Goal: Information Seeking & Learning: Learn about a topic

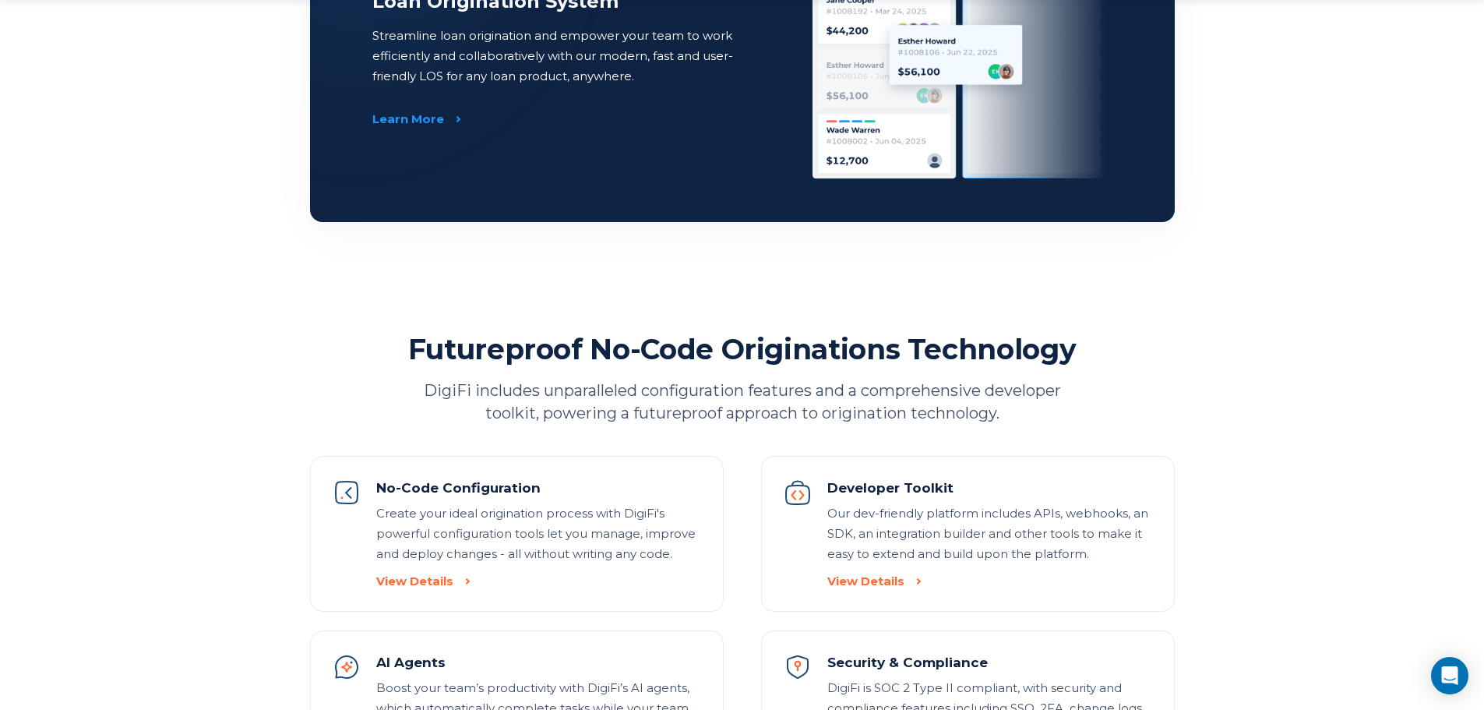
scroll to position [1558, 0]
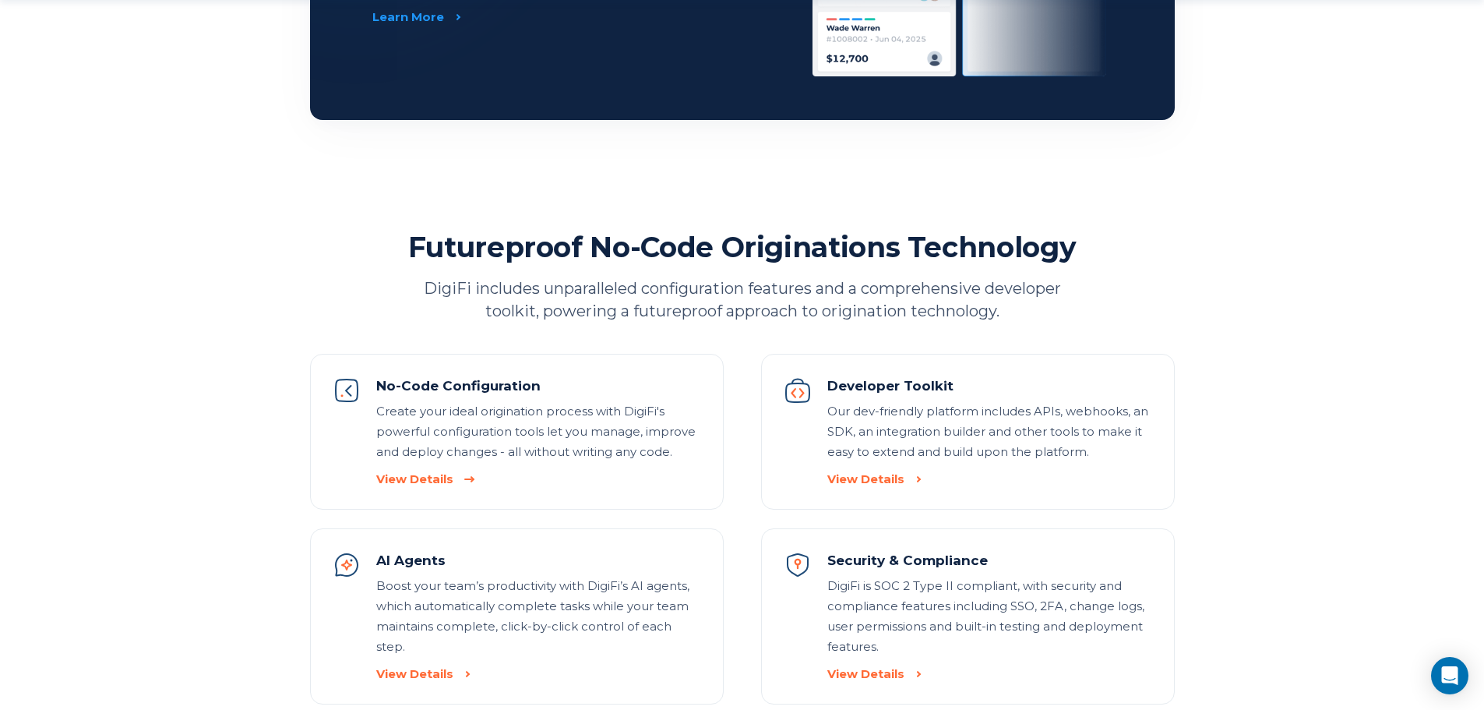
click at [417, 484] on div "View Details" at bounding box center [414, 479] width 77 height 16
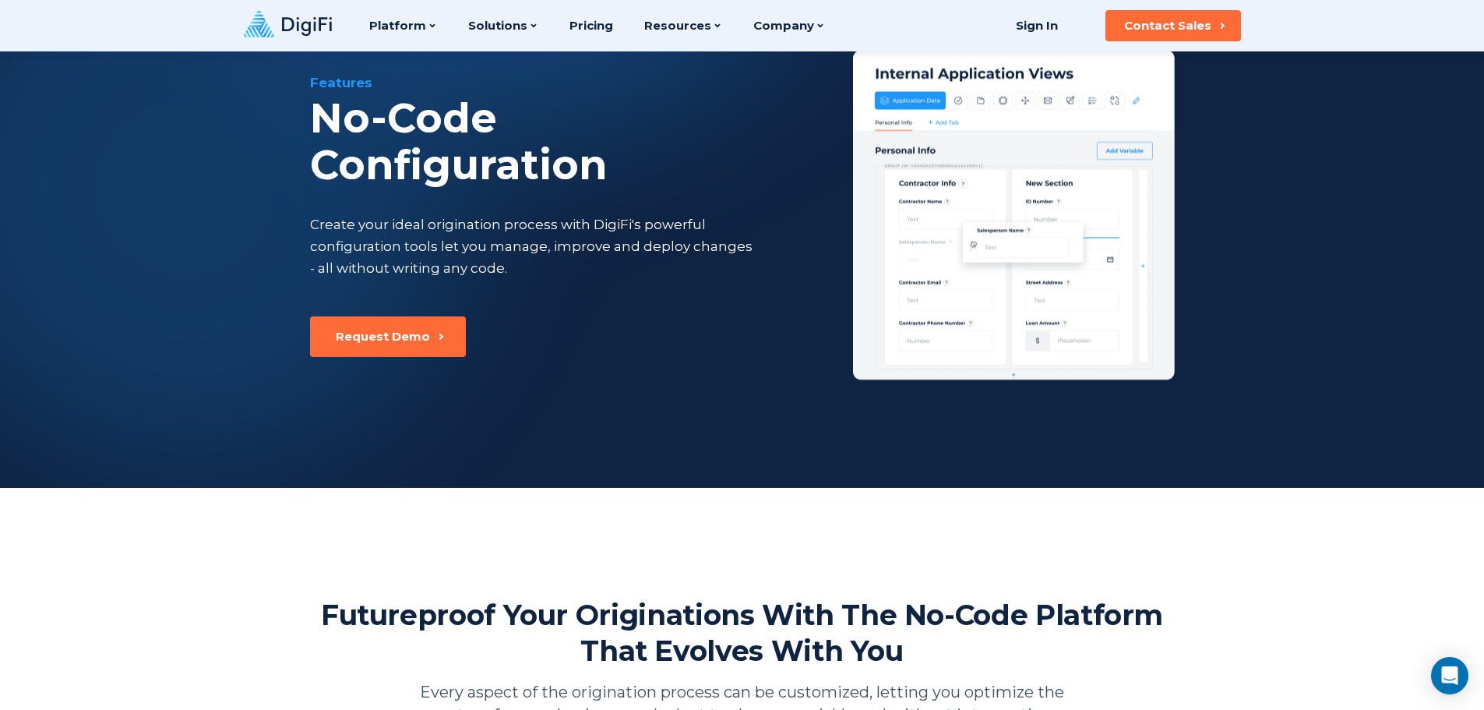
scroll to position [78, 0]
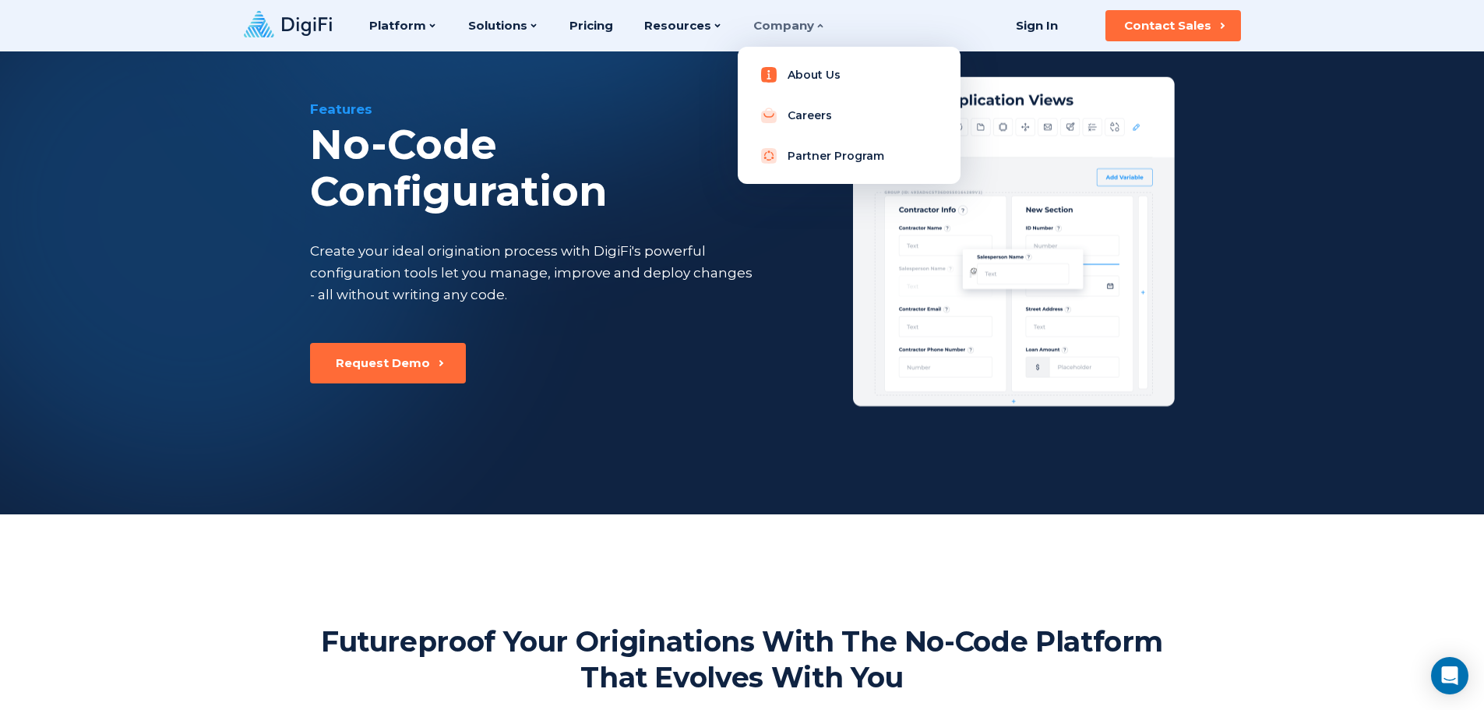
click at [792, 76] on link "About Us" at bounding box center [849, 74] width 198 height 31
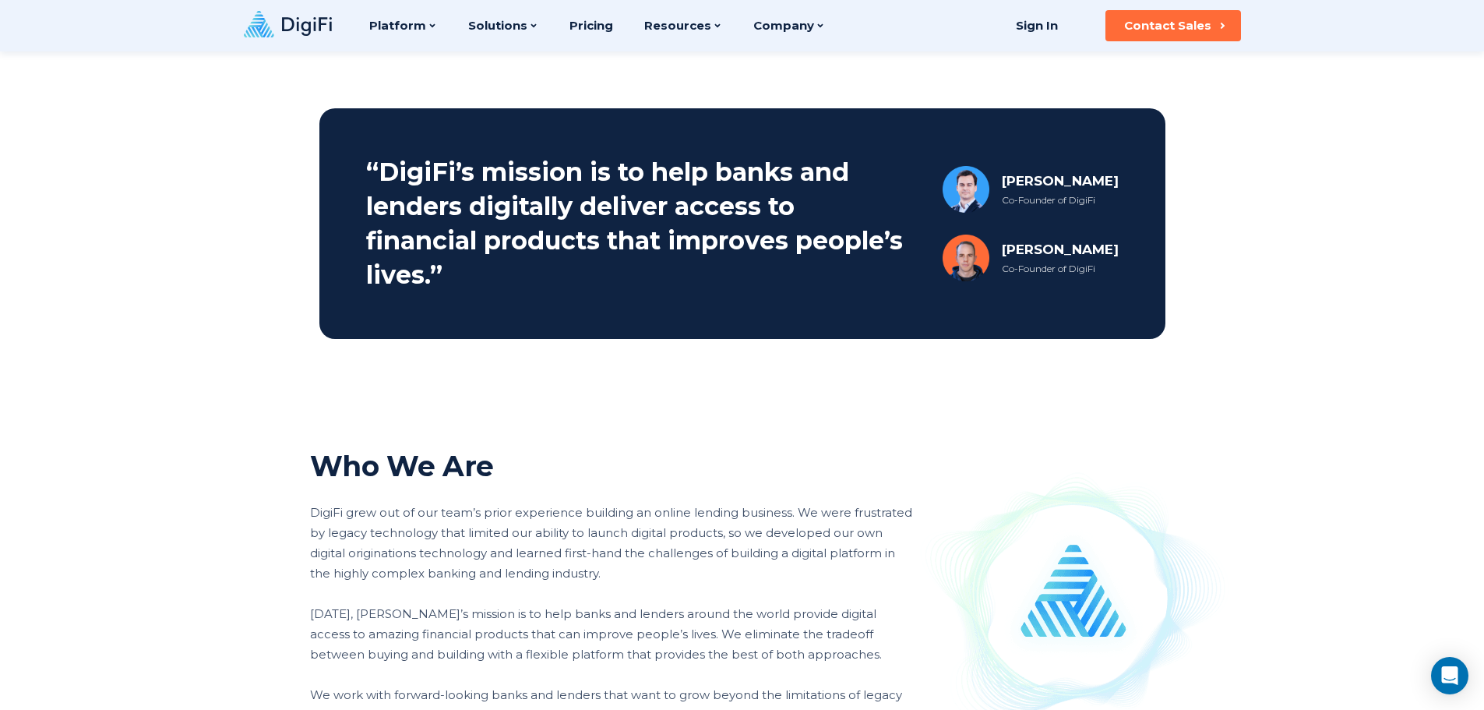
scroll to position [545, 0]
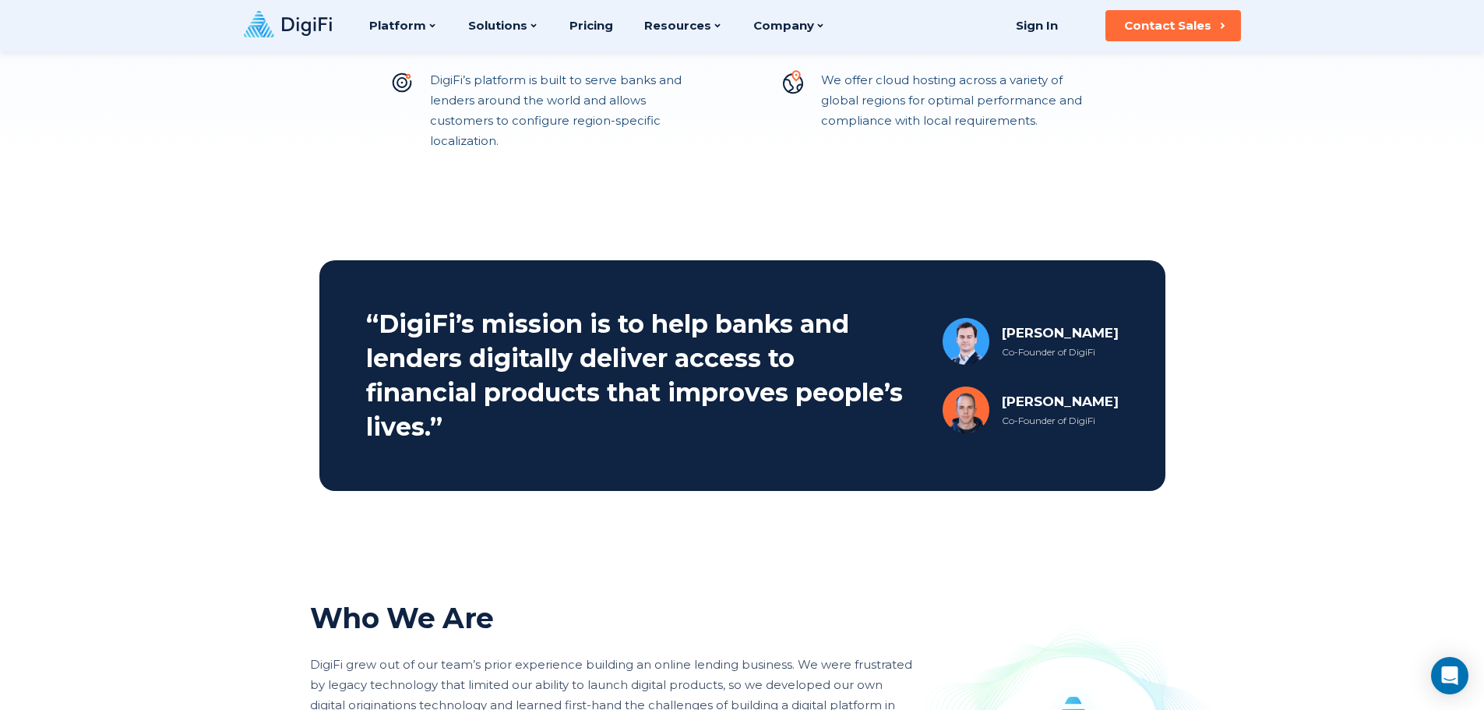
drag, startPoint x: 1130, startPoint y: 402, endPoint x: 989, endPoint y: 403, distance: 141.0
click at [989, 403] on section "“DigiFi’s mission is to help banks and lenders digitally deliver access to fina…" at bounding box center [742, 375] width 846 height 231
